Goal: Task Accomplishment & Management: Complete application form

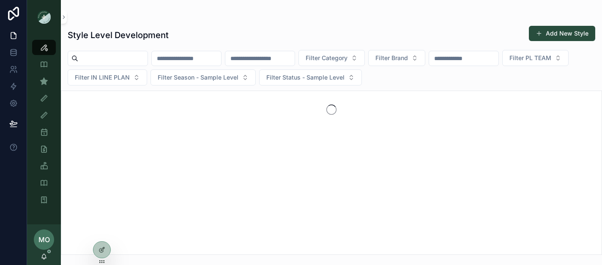
click at [45, 238] on span "MO" at bounding box center [43, 239] width 11 height 10
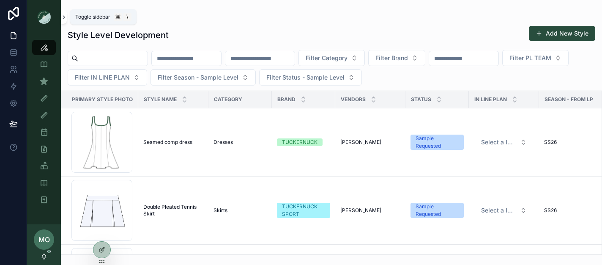
click at [66, 16] on icon "scrollable content" at bounding box center [64, 17] width 6 height 6
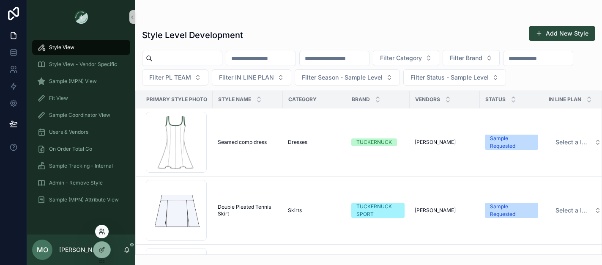
click at [102, 232] on icon at bounding box center [101, 231] width 7 height 7
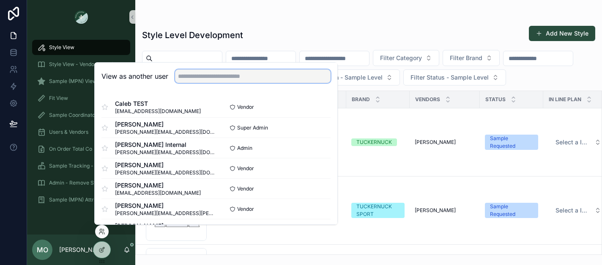
click at [205, 75] on input "text" at bounding box center [252, 76] width 155 height 14
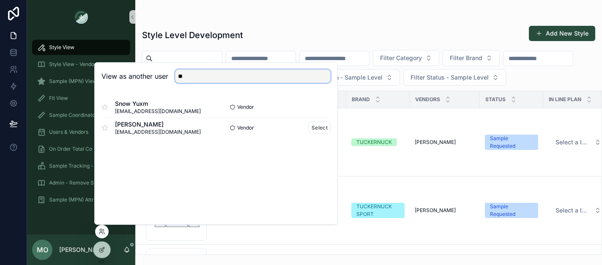
type input "**"
click at [170, 129] on span "[EMAIL_ADDRESS][DOMAIN_NAME]" at bounding box center [158, 131] width 86 height 7
click at [317, 126] on button "Select" at bounding box center [319, 127] width 22 height 12
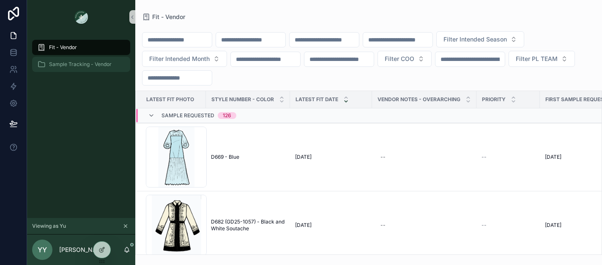
click at [93, 63] on span "Sample Tracking - Vendor" at bounding box center [80, 64] width 63 height 7
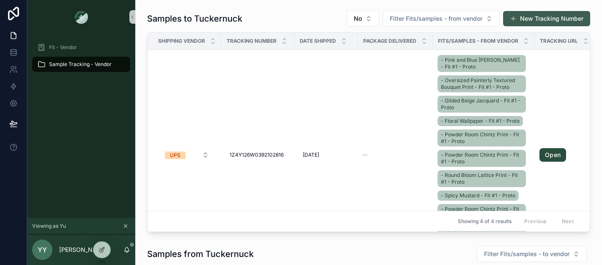
click at [566, 17] on button "New Tracking Number" at bounding box center [546, 18] width 87 height 15
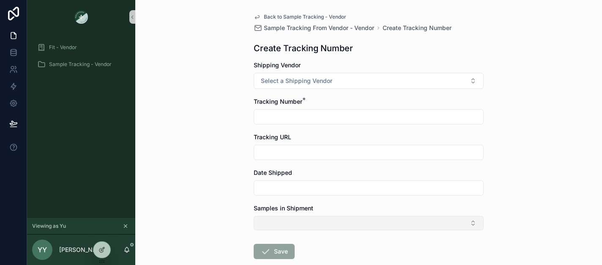
click at [475, 222] on button "Select Button" at bounding box center [369, 222] width 230 height 14
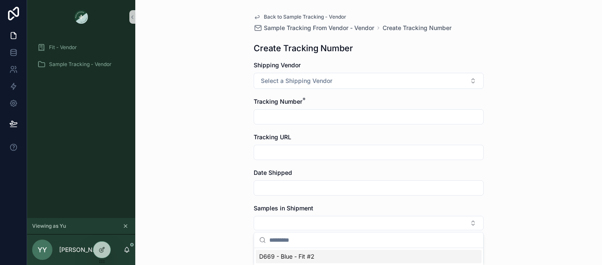
click at [420, 235] on input "scrollable content" at bounding box center [373, 239] width 209 height 15
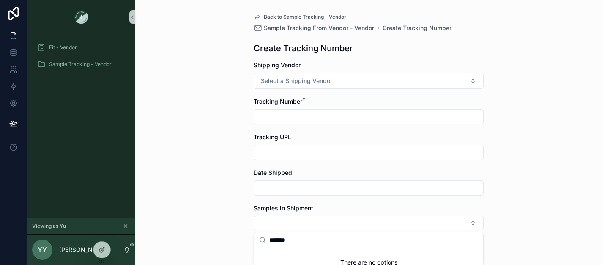
type input "********"
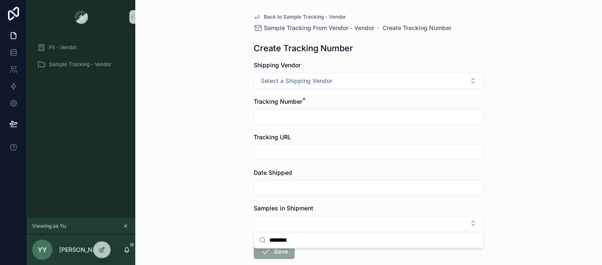
click at [309, 239] on input "********" at bounding box center [373, 239] width 209 height 15
drag, startPoint x: 291, startPoint y: 243, endPoint x: 295, endPoint y: 241, distance: 4.6
click at [295, 241] on input "********" at bounding box center [373, 239] width 209 height 15
drag, startPoint x: 295, startPoint y: 241, endPoint x: 255, endPoint y: 234, distance: 41.2
click at [255, 234] on div "********" at bounding box center [368, 240] width 229 height 16
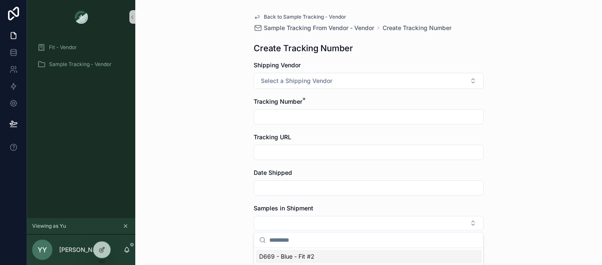
click at [292, 256] on span "D669 - Blue - Fit #2" at bounding box center [286, 256] width 55 height 8
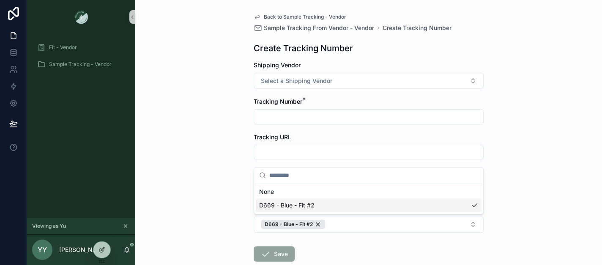
click at [536, 199] on div "Back to Sample Tracking - Vendor Sample Tracking From Vendor - Vendor Create Tr…" at bounding box center [368, 132] width 466 height 265
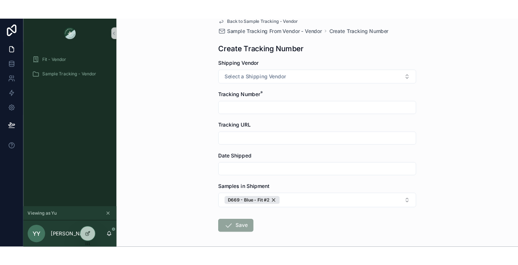
scroll to position [8, 0]
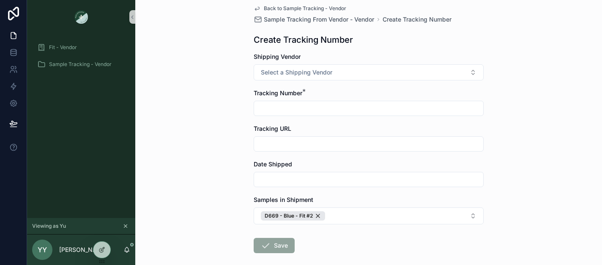
click at [284, 105] on input "scrollable content" at bounding box center [368, 108] width 229 height 12
type input "*"
type input "****"
click at [278, 243] on button "Save" at bounding box center [274, 244] width 41 height 15
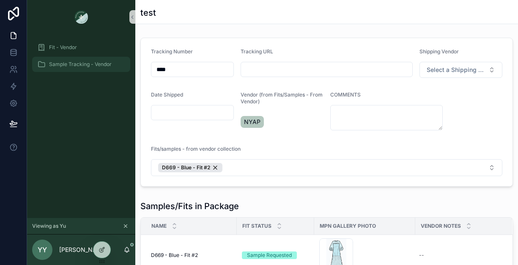
click at [60, 67] on div "Sample Tracking - Vendor" at bounding box center [81, 64] width 88 height 14
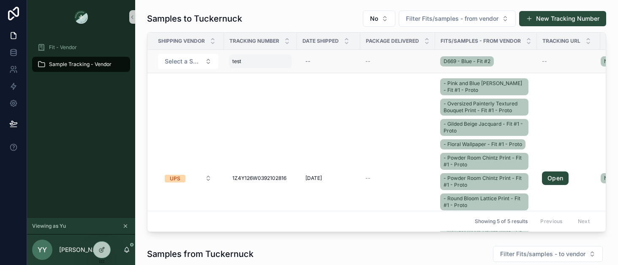
click at [246, 64] on div "test test" at bounding box center [260, 62] width 63 height 14
click at [325, 75] on icon "scrollable content" at bounding box center [324, 72] width 7 height 7
click at [327, 65] on div "--" at bounding box center [328, 62] width 53 height 14
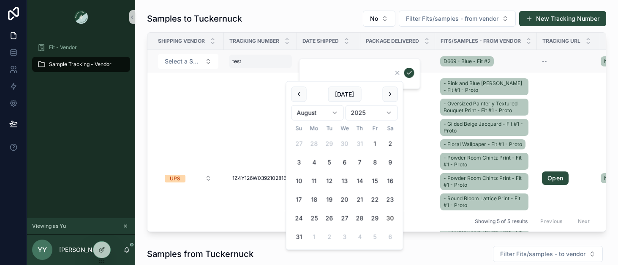
click at [257, 61] on div "test test" at bounding box center [260, 62] width 63 height 14
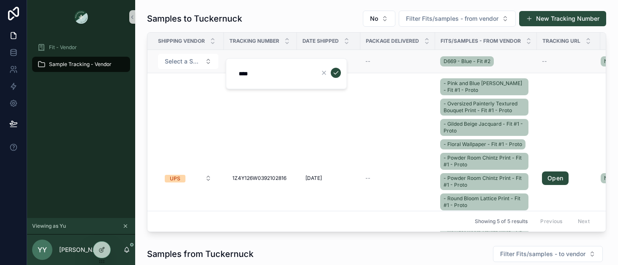
click at [505, 63] on div "D669 - Blue - Fit #2" at bounding box center [486, 62] width 92 height 14
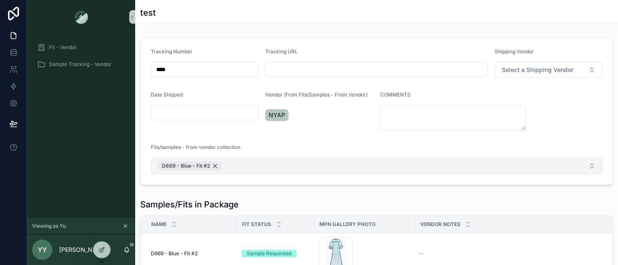
click at [215, 165] on div "D669 - Blue - Fit #2" at bounding box center [190, 165] width 64 height 9
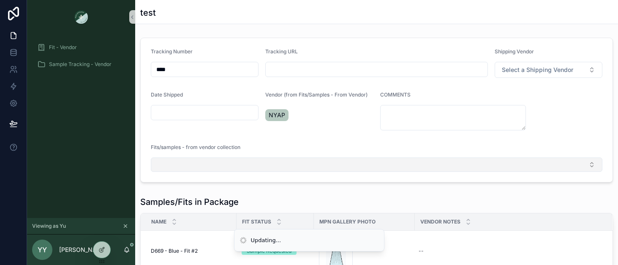
drag, startPoint x: 188, startPoint y: 70, endPoint x: 131, endPoint y: 68, distance: 57.1
click at [131, 68] on div "Fit - Vendor Sample Tracking - Vendor Viewing as Yu [PERSON_NAME] test Tracking…" at bounding box center [322, 132] width 591 height 265
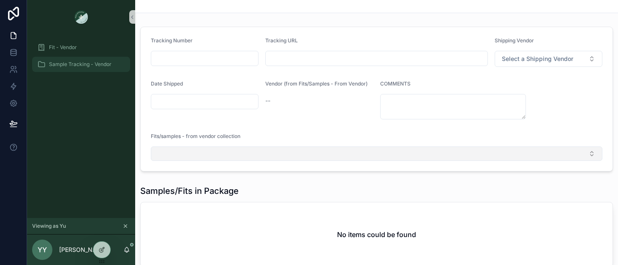
click at [72, 66] on span "Sample Tracking - Vendor" at bounding box center [80, 64] width 63 height 7
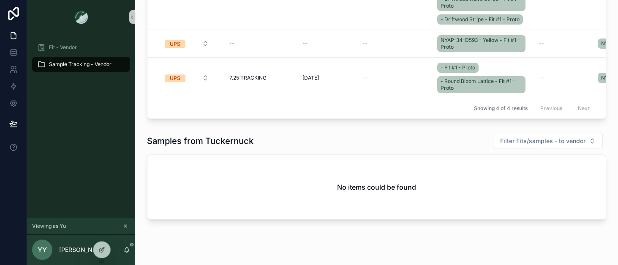
scroll to position [138, 0]
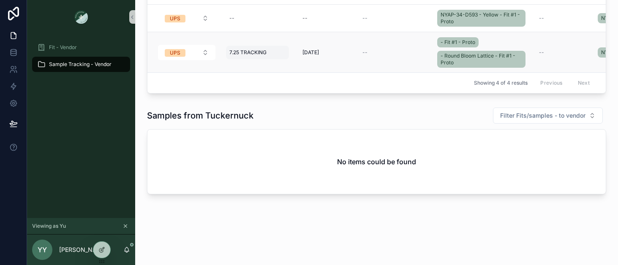
click at [285, 56] on div "7.25 TRACKING 7.25 TRACKING" at bounding box center [257, 53] width 63 height 14
click at [386, 70] on td "--" at bounding box center [394, 52] width 75 height 41
click at [456, 65] on link "- Round Bloom Lattice - Fit #1 - Proto" at bounding box center [481, 59] width 88 height 17
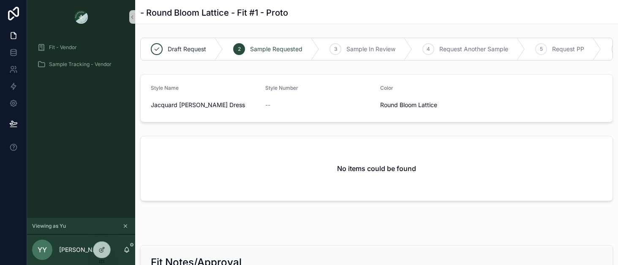
click at [478, 101] on span "Round Bloom Lattice" at bounding box center [434, 105] width 108 height 8
click at [354, 111] on div "--" at bounding box center [319, 105] width 108 height 14
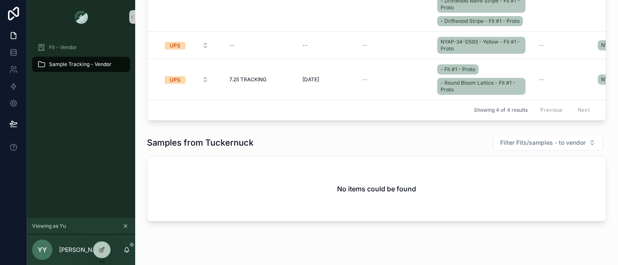
scroll to position [112, 0]
click at [528, 51] on div "NYAP-34-D593 - Yellow - Fit #1 - Proto" at bounding box center [483, 44] width 92 height 20
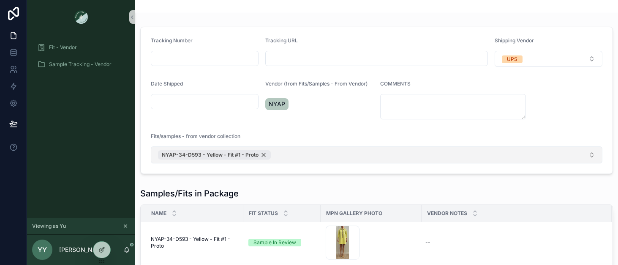
click at [262, 153] on div "NYAP-34-D593 - Yellow - Fit #1 - Proto" at bounding box center [214, 154] width 113 height 9
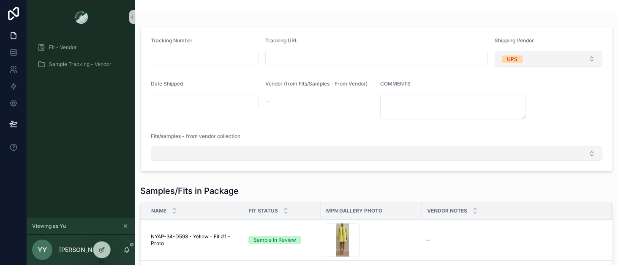
click at [594, 57] on button "UPS" at bounding box center [549, 59] width 108 height 16
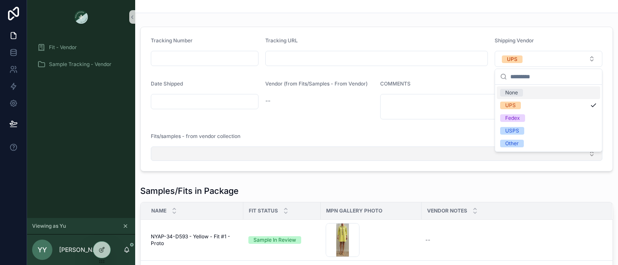
click at [530, 95] on div "None" at bounding box center [549, 92] width 104 height 13
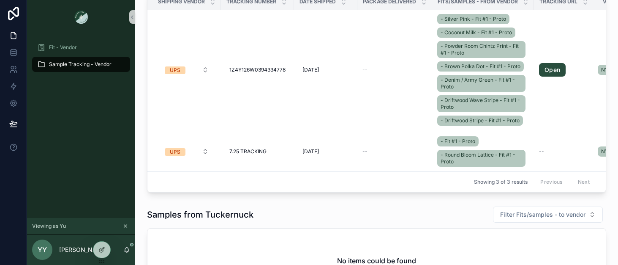
scroll to position [33, 0]
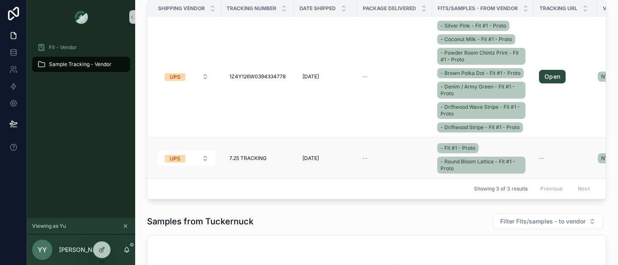
click at [509, 150] on div "- Fit #1 - Proto - Round Bloom Lattice - Fit #1 - Proto" at bounding box center [483, 158] width 92 height 34
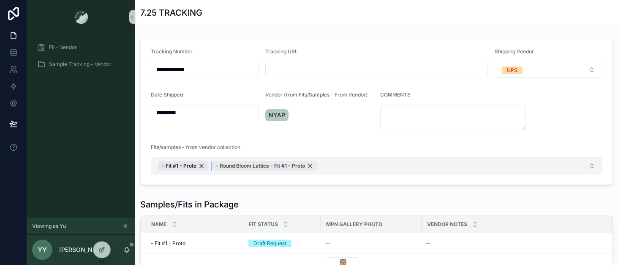
click at [311, 164] on div "- Round Bloom Lattice - Fit #1 - Proto" at bounding box center [264, 165] width 105 height 9
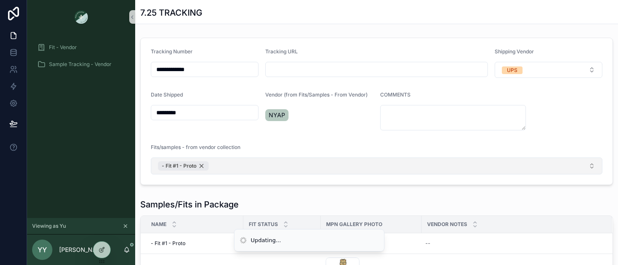
click at [201, 164] on div "- Fit #1 - Proto" at bounding box center [183, 165] width 51 height 9
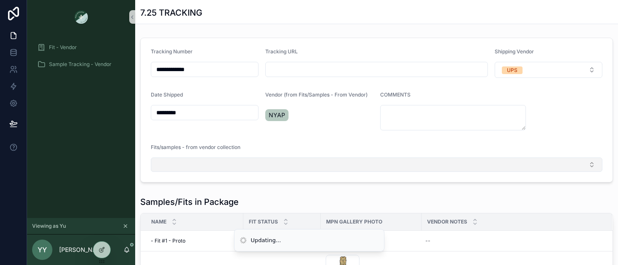
click at [189, 113] on input "*********" at bounding box center [204, 112] width 107 height 12
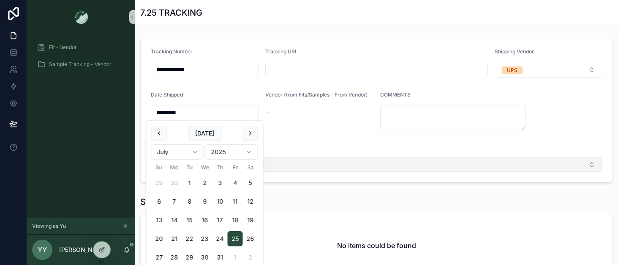
drag, startPoint x: 189, startPoint y: 113, endPoint x: 137, endPoint y: 109, distance: 52.1
click at [137, 109] on div "**********" at bounding box center [376, 109] width 483 height 151
click at [529, 79] on form "**********" at bounding box center [377, 110] width 472 height 144
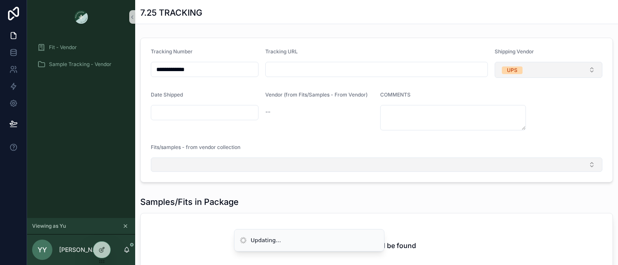
click at [531, 70] on button "UPS" at bounding box center [549, 70] width 108 height 16
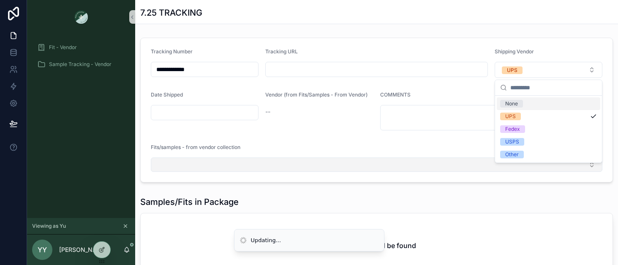
click at [524, 103] on div "None" at bounding box center [549, 103] width 104 height 13
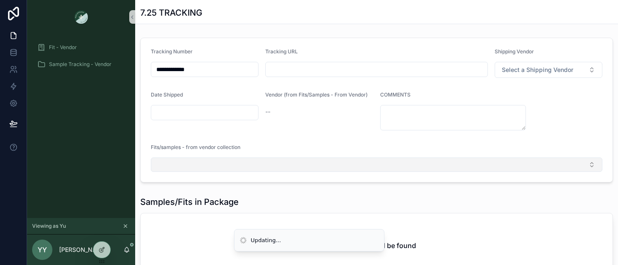
click at [558, 101] on form "**********" at bounding box center [377, 110] width 472 height 144
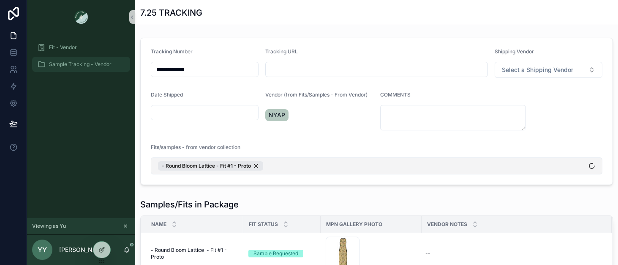
drag, startPoint x: 205, startPoint y: 74, endPoint x: 107, endPoint y: 66, distance: 98.3
click at [107, 66] on div "**********" at bounding box center [322, 132] width 591 height 265
click at [256, 165] on div "- Round Bloom Lattice - Fit #1 - Proto" at bounding box center [210, 165] width 105 height 9
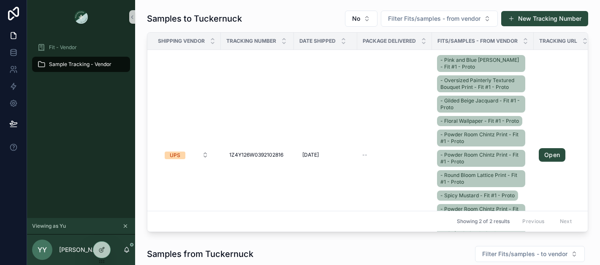
click at [47, 248] on div "YY" at bounding box center [42, 249] width 20 height 20
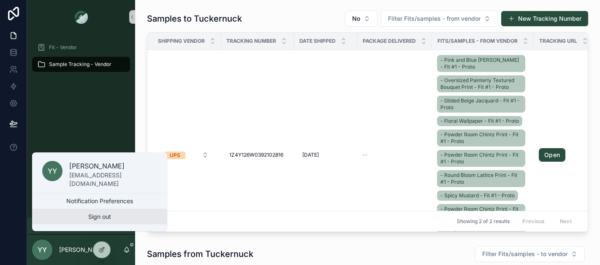
click at [93, 218] on button "Sign out" at bounding box center [99, 216] width 135 height 15
